Goal: Information Seeking & Learning: Find specific fact

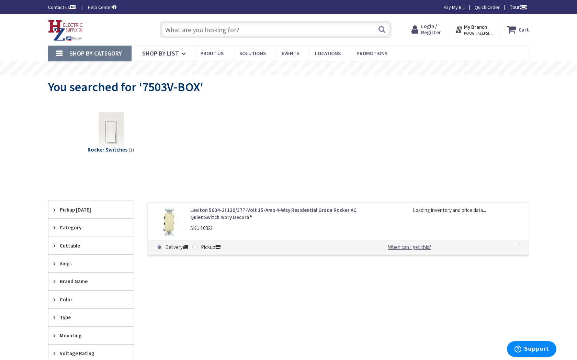
type input "N Ohio Ave, Clarksburg, WV 26301, USA"
